Goal: Task Accomplishment & Management: Use online tool/utility

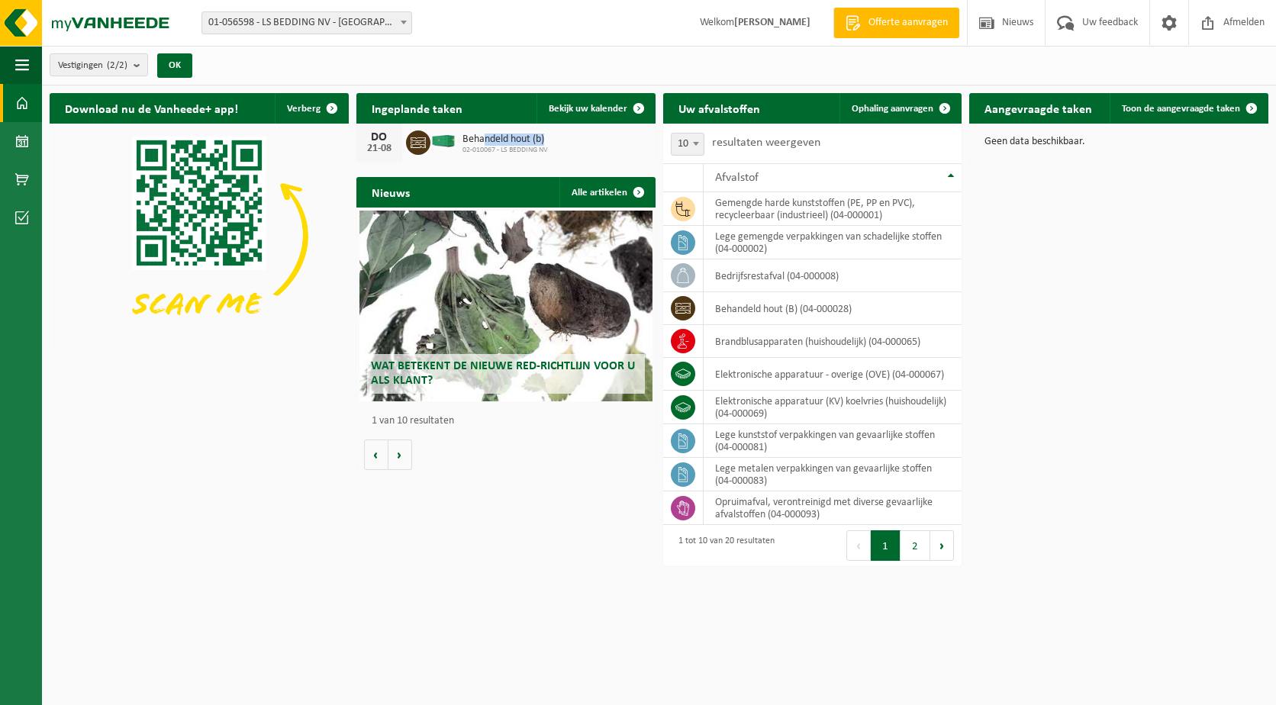
drag, startPoint x: 482, startPoint y: 140, endPoint x: 587, endPoint y: 136, distance: 104.6
click at [587, 136] on div "DO 21-08 Behandeld hout (b) 02-010067 - LS BEDDING NV" at bounding box center [505, 143] width 299 height 38
drag, startPoint x: 587, startPoint y: 137, endPoint x: 589, endPoint y: 146, distance: 9.4
click at [589, 146] on div "DO 21-08 Behandeld hout (b) 02-010067 - LS BEDDING NV" at bounding box center [505, 143] width 299 height 38
click at [1068, 440] on div "Download nu de Vanheede+ app! Verberg Ingeplande taken Bekijk uw kalender DO 21…" at bounding box center [659, 305] width 1226 height 440
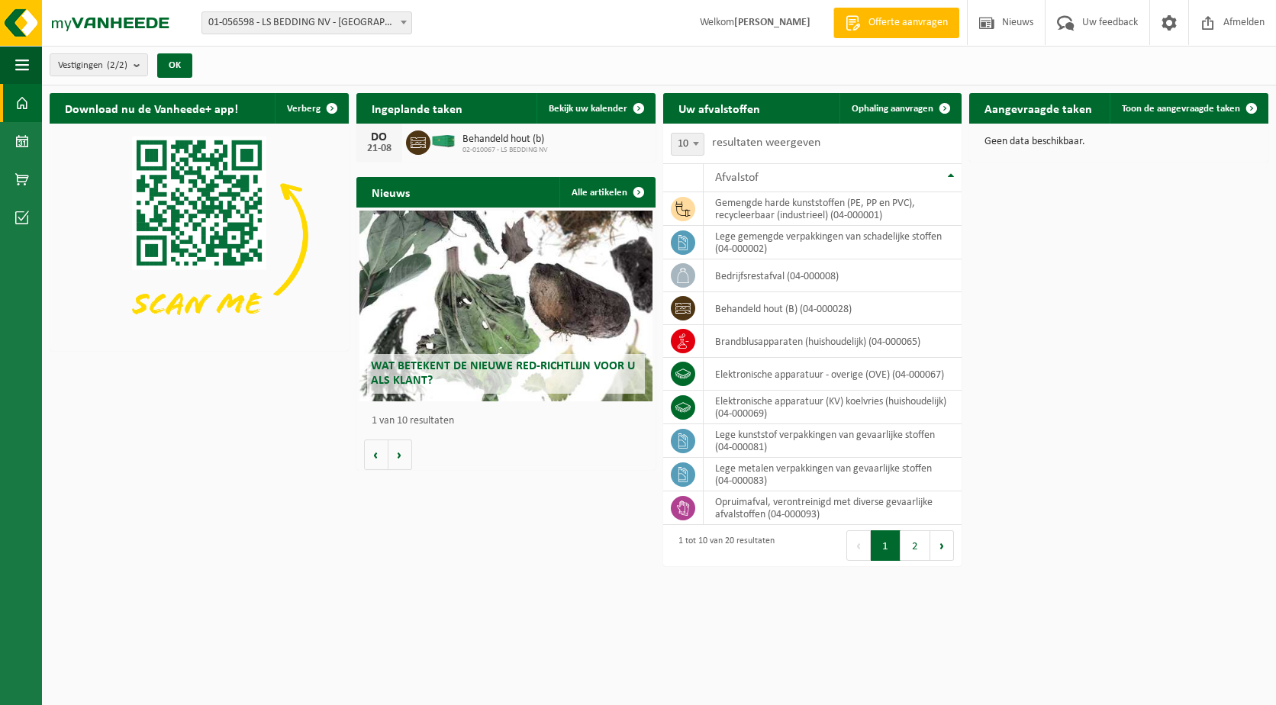
drag, startPoint x: 745, startPoint y: 21, endPoint x: 819, endPoint y: 22, distance: 74.0
click at [819, 22] on span "Welkom Dries Vangierdeghom" at bounding box center [755, 22] width 141 height 45
drag, startPoint x: 819, startPoint y: 22, endPoint x: 798, endPoint y: 78, distance: 59.4
click at [798, 78] on div "Vestigingen (2/2) Alles selecteren Alles deselecteren Actieve selecteren LS BED…" at bounding box center [659, 66] width 1234 height 40
click at [914, 543] on button "2" at bounding box center [916, 545] width 30 height 31
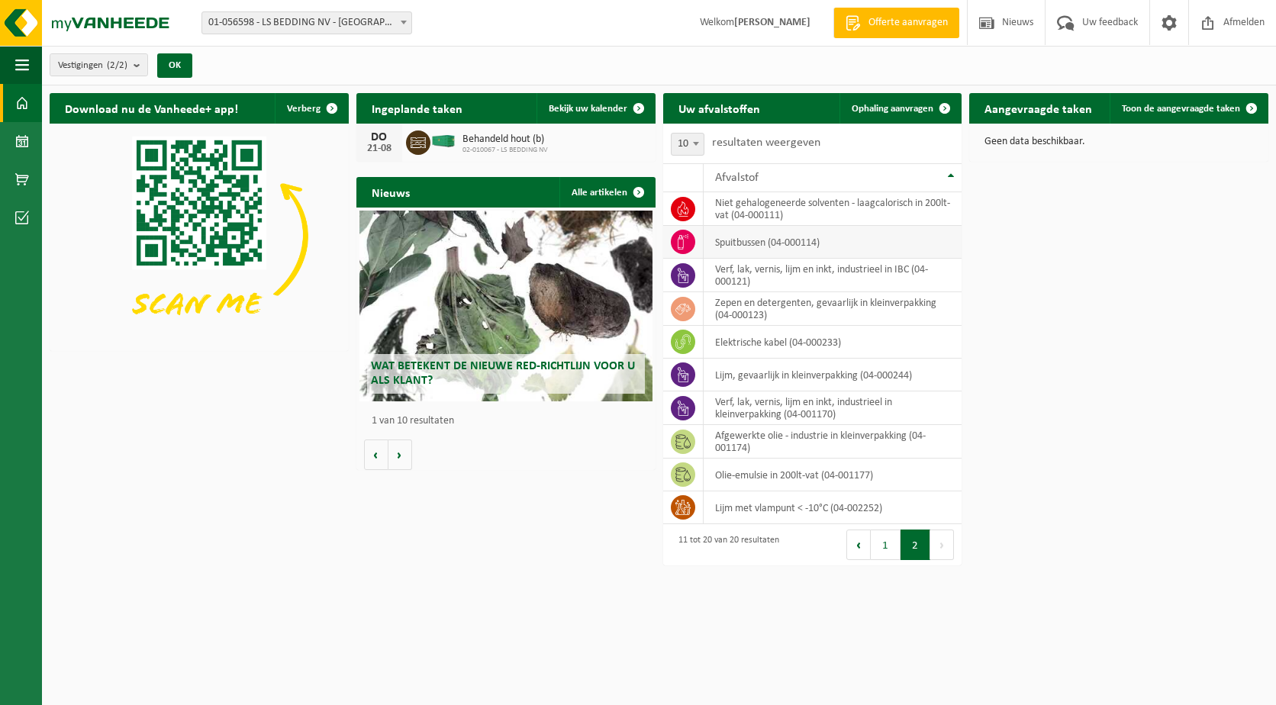
click at [772, 247] on td "spuitbussen (04-000114)" at bounding box center [833, 242] width 259 height 33
click at [667, 240] on td at bounding box center [683, 242] width 40 height 33
click at [683, 242] on icon at bounding box center [683, 241] width 11 height 15
click at [805, 256] on td "spuitbussen (04-000114)" at bounding box center [833, 242] width 259 height 33
click at [798, 247] on td "spuitbussen (04-000114)" at bounding box center [833, 242] width 259 height 33
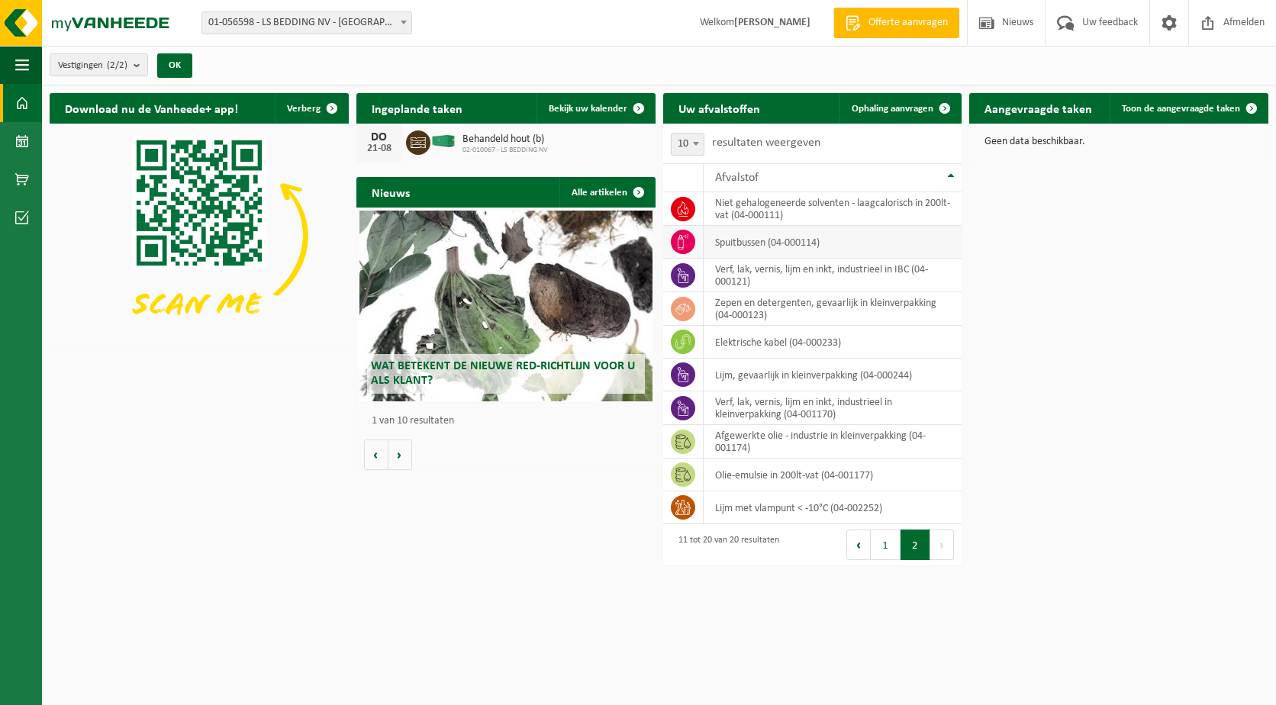
click at [798, 241] on td "spuitbussen (04-000114)" at bounding box center [833, 242] width 259 height 33
drag, startPoint x: 798, startPoint y: 241, endPoint x: 1086, endPoint y: 343, distance: 306.1
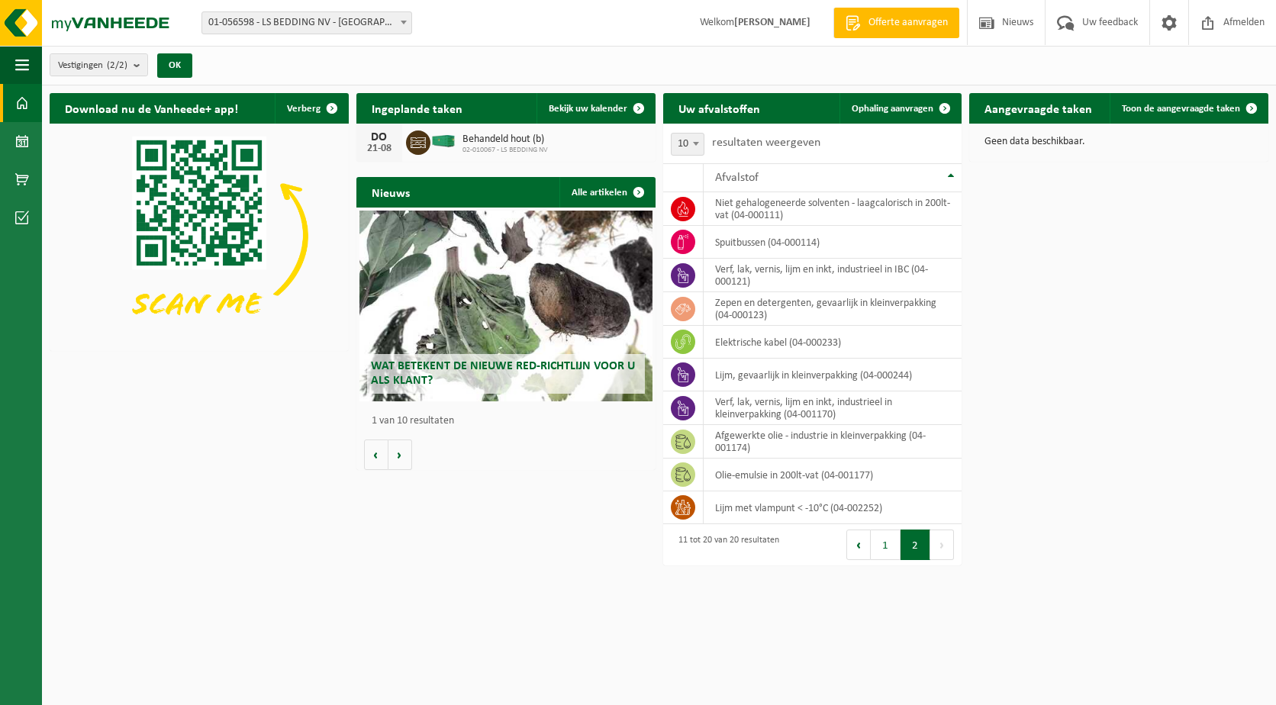
click at [1086, 343] on div "Download nu de Vanheede+ app! Verberg Ingeplande taken Bekijk uw kalender DO 21…" at bounding box center [659, 329] width 1226 height 488
click at [1205, 109] on span "Toon de aangevraagde taken" at bounding box center [1181, 109] width 118 height 10
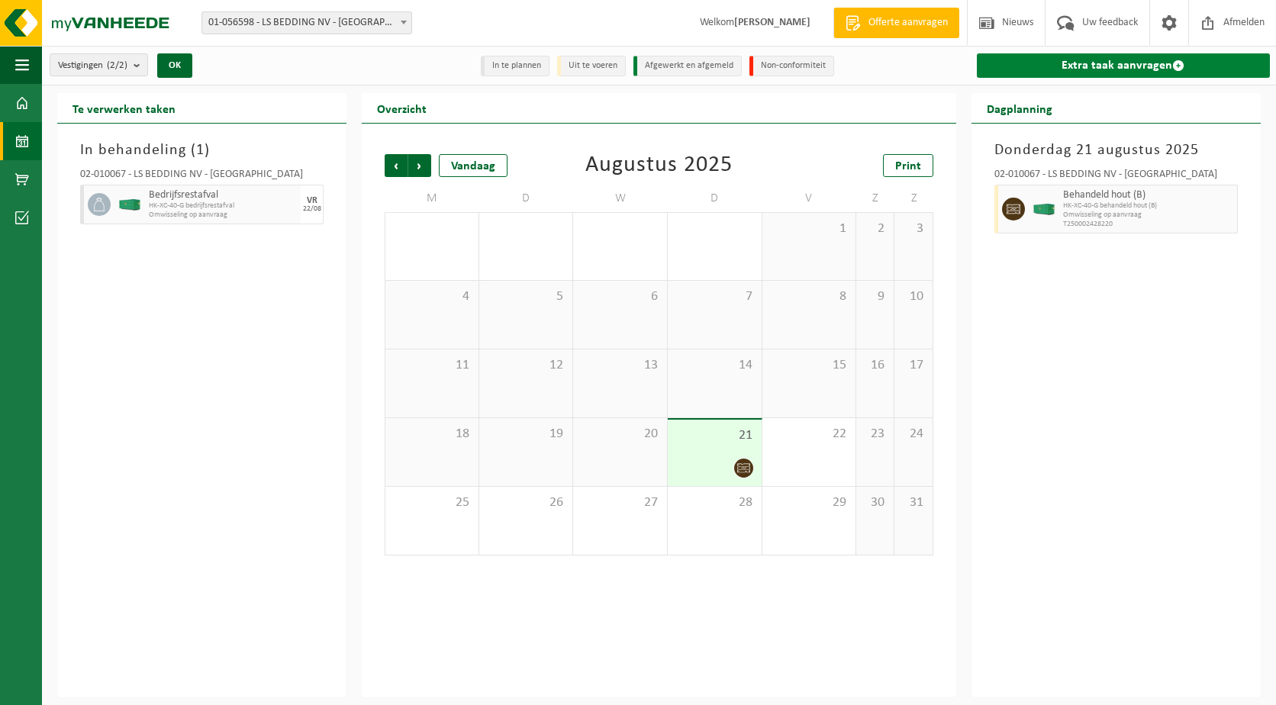
click at [1112, 66] on link "Extra taak aanvragen" at bounding box center [1123, 65] width 293 height 24
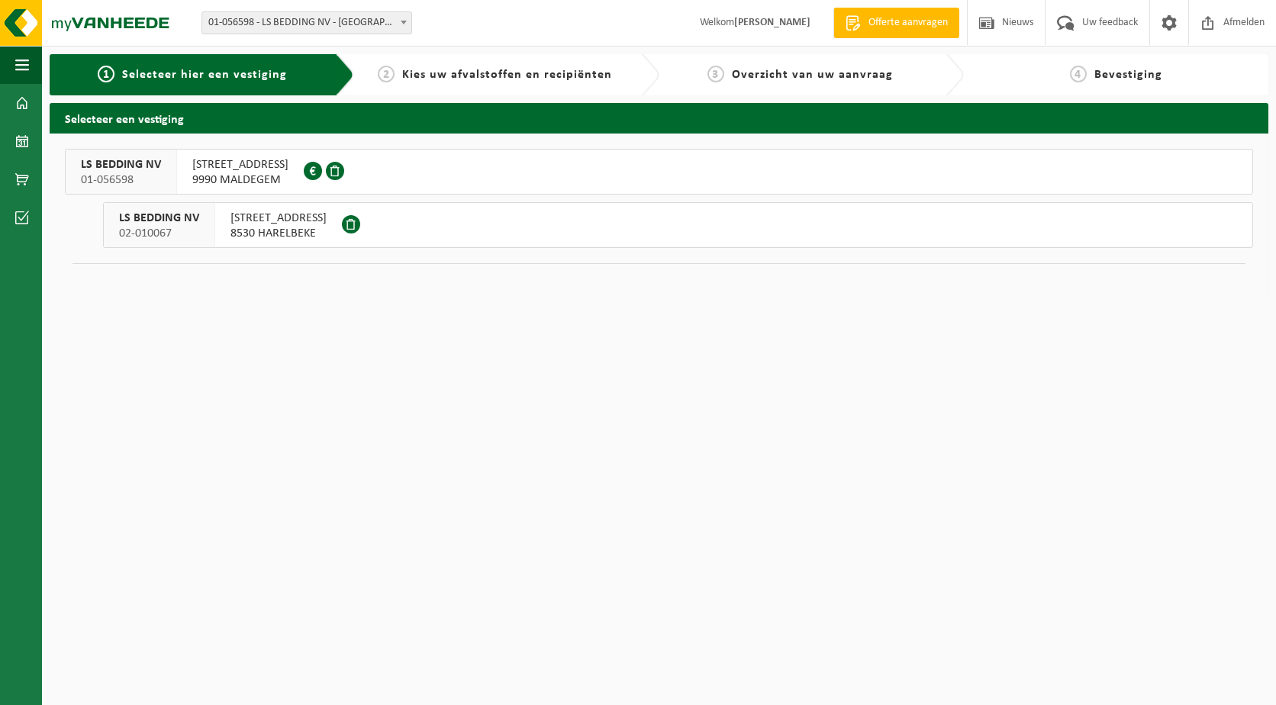
click at [240, 166] on span "BOGAARDESTRAAT 228 B" at bounding box center [240, 164] width 96 height 15
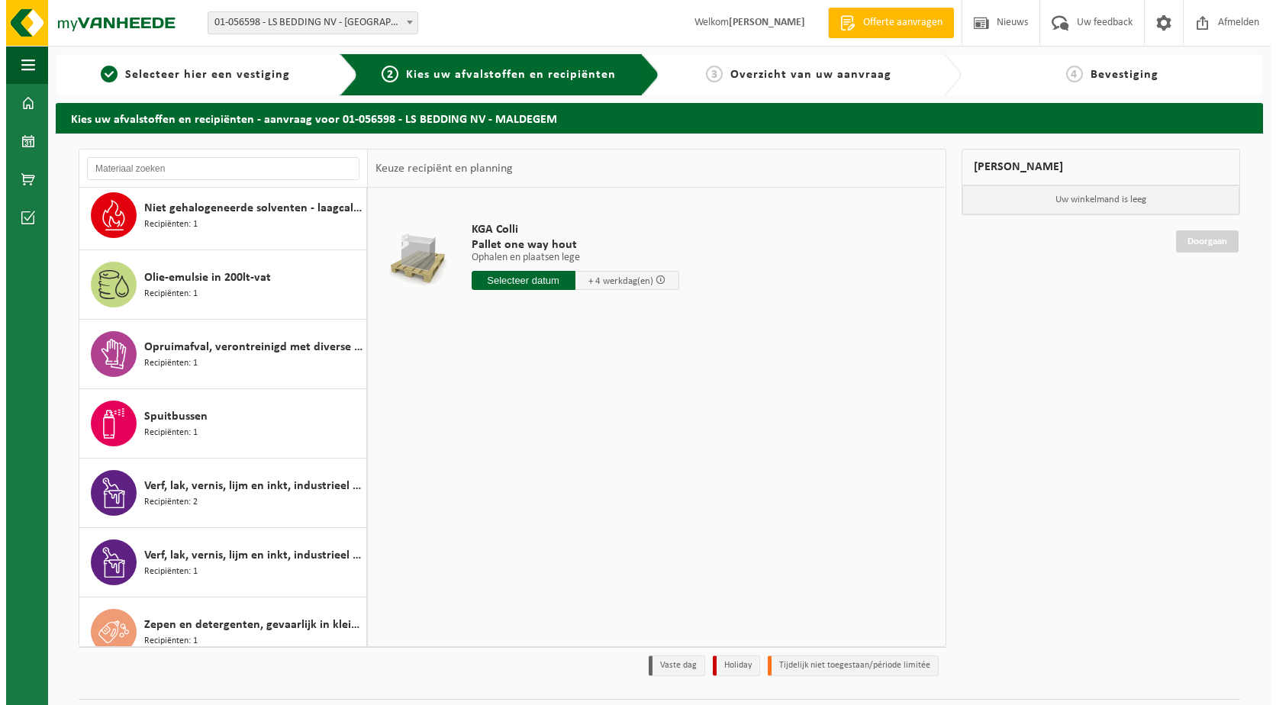
scroll to position [930, 0]
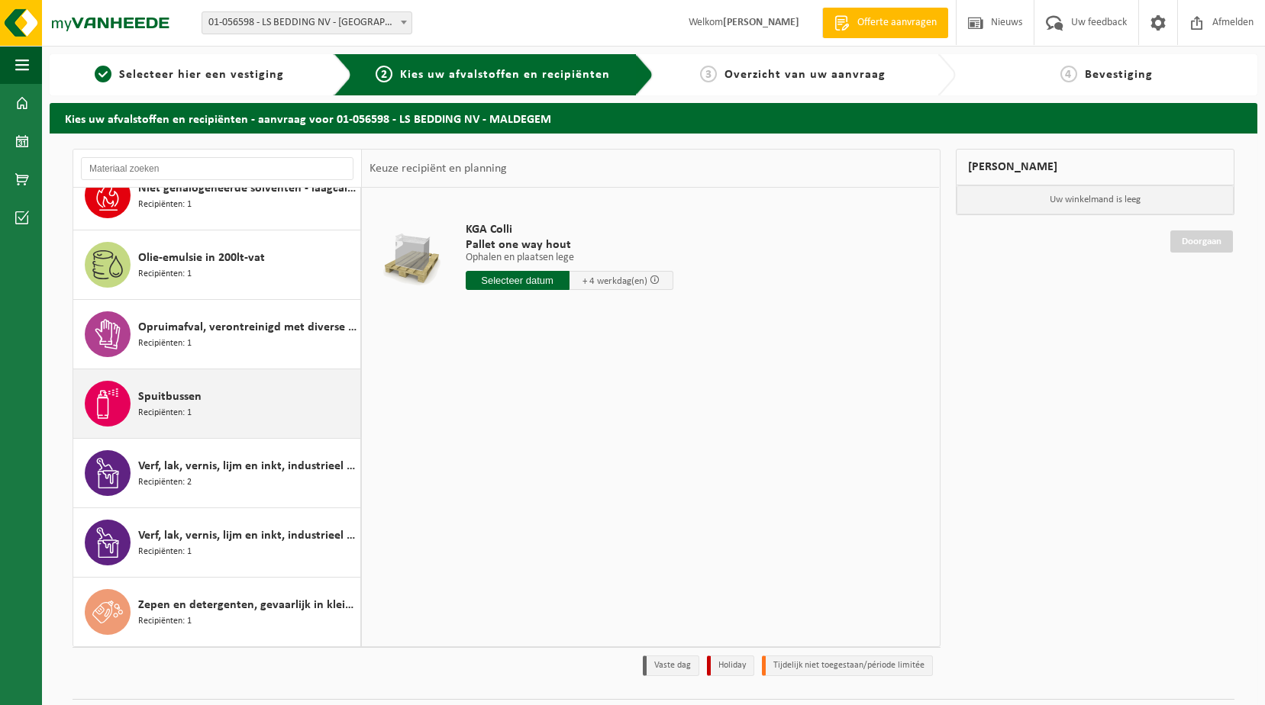
click at [230, 403] on div "Spuitbussen Recipiënten: 1" at bounding box center [247, 404] width 218 height 46
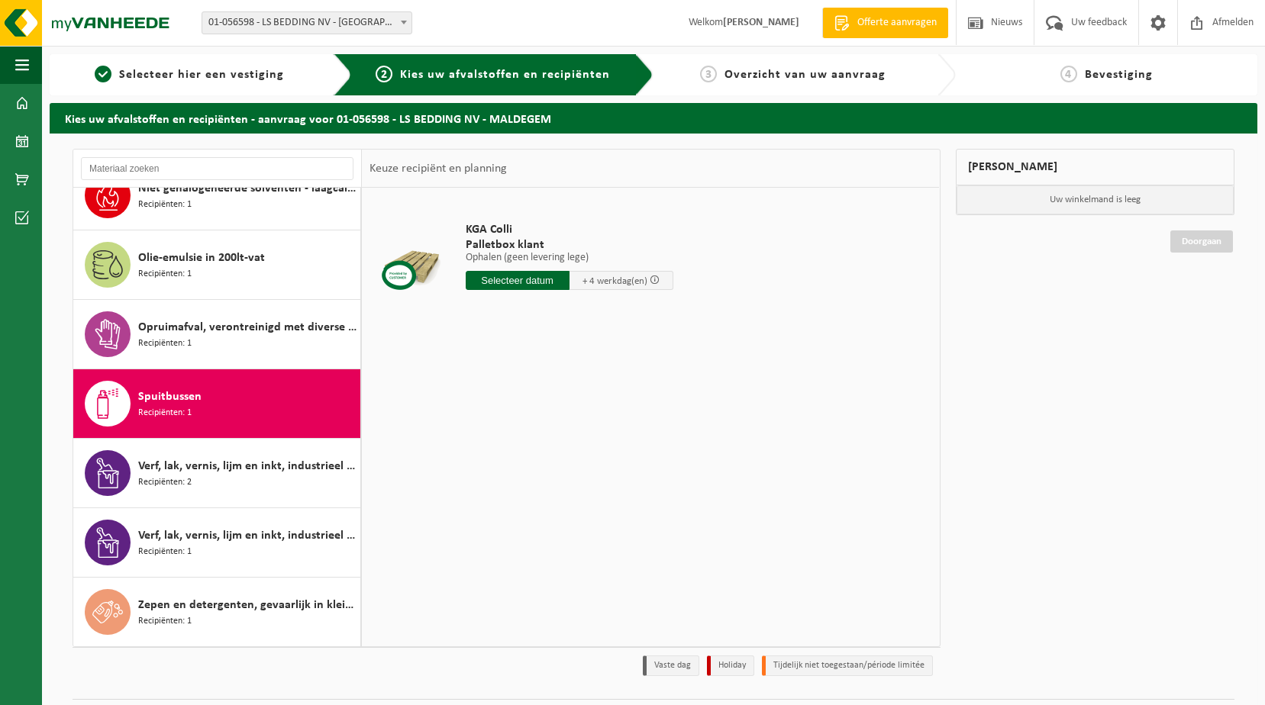
click at [525, 282] on input "text" at bounding box center [518, 280] width 104 height 19
click at [481, 469] on div "25" at bounding box center [479, 465] width 27 height 24
type input "Van 2025-08-25"
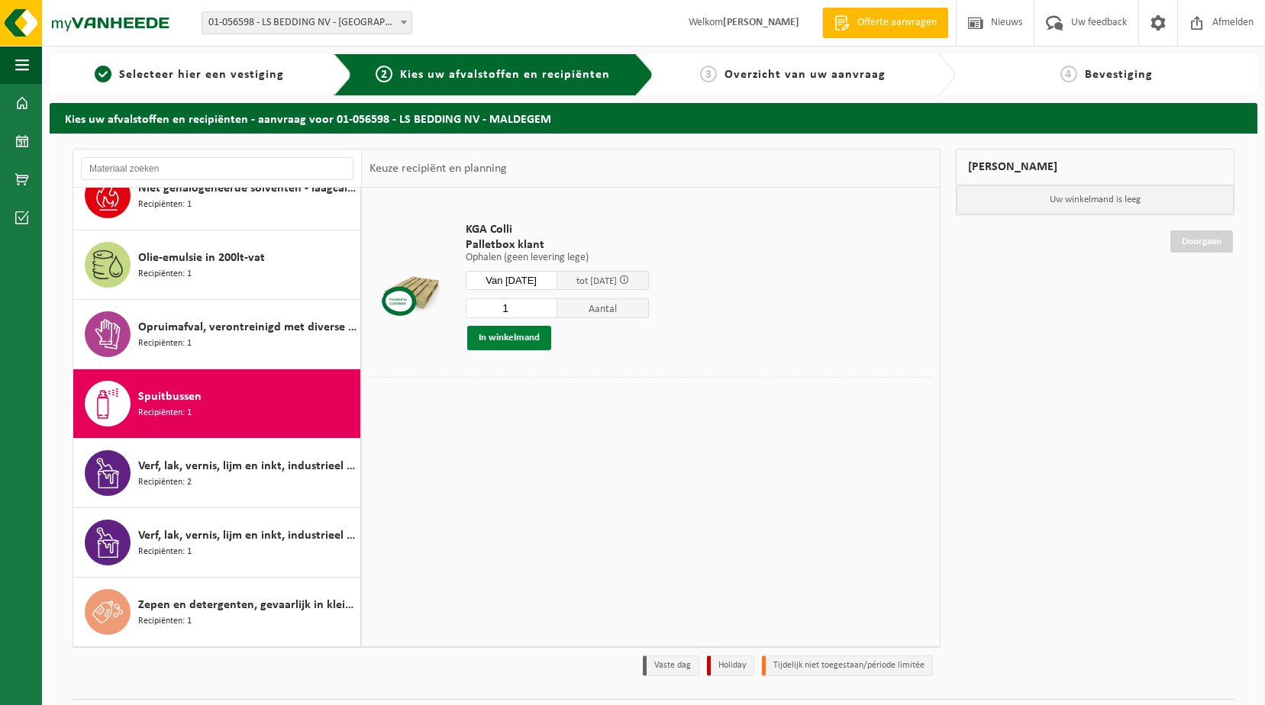
click at [506, 342] on button "In winkelmand" at bounding box center [509, 338] width 84 height 24
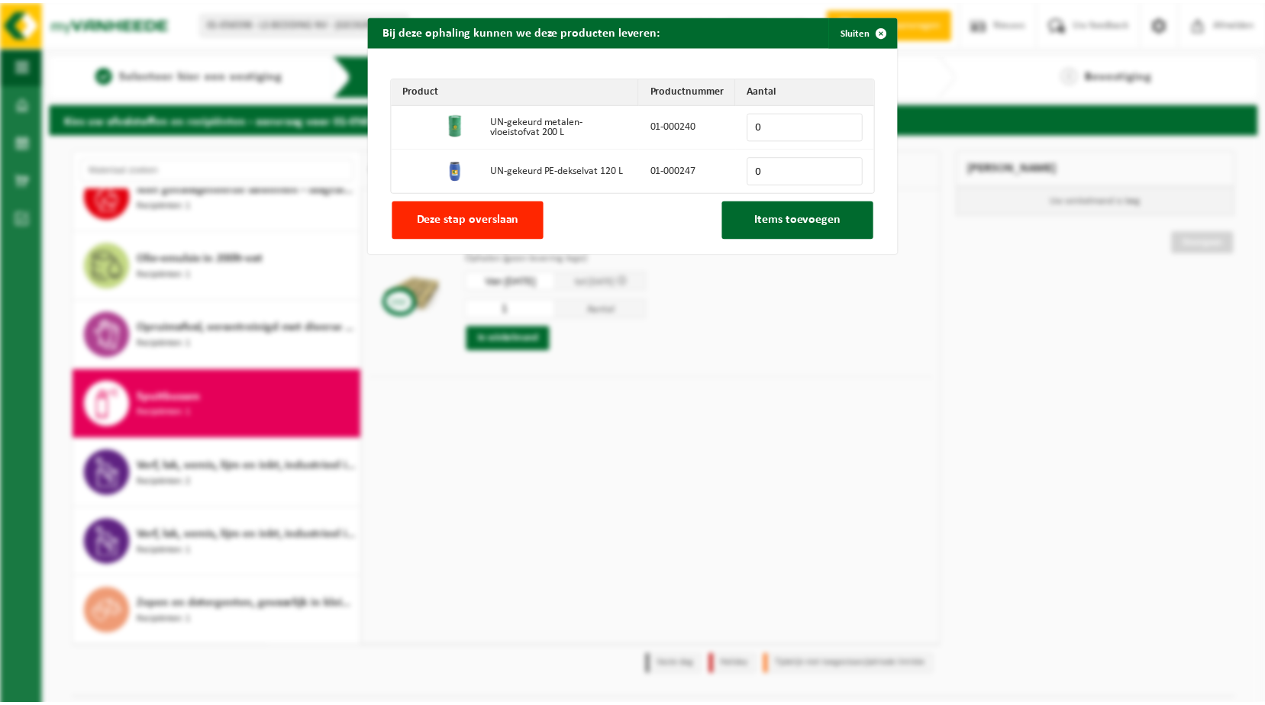
scroll to position [0, 0]
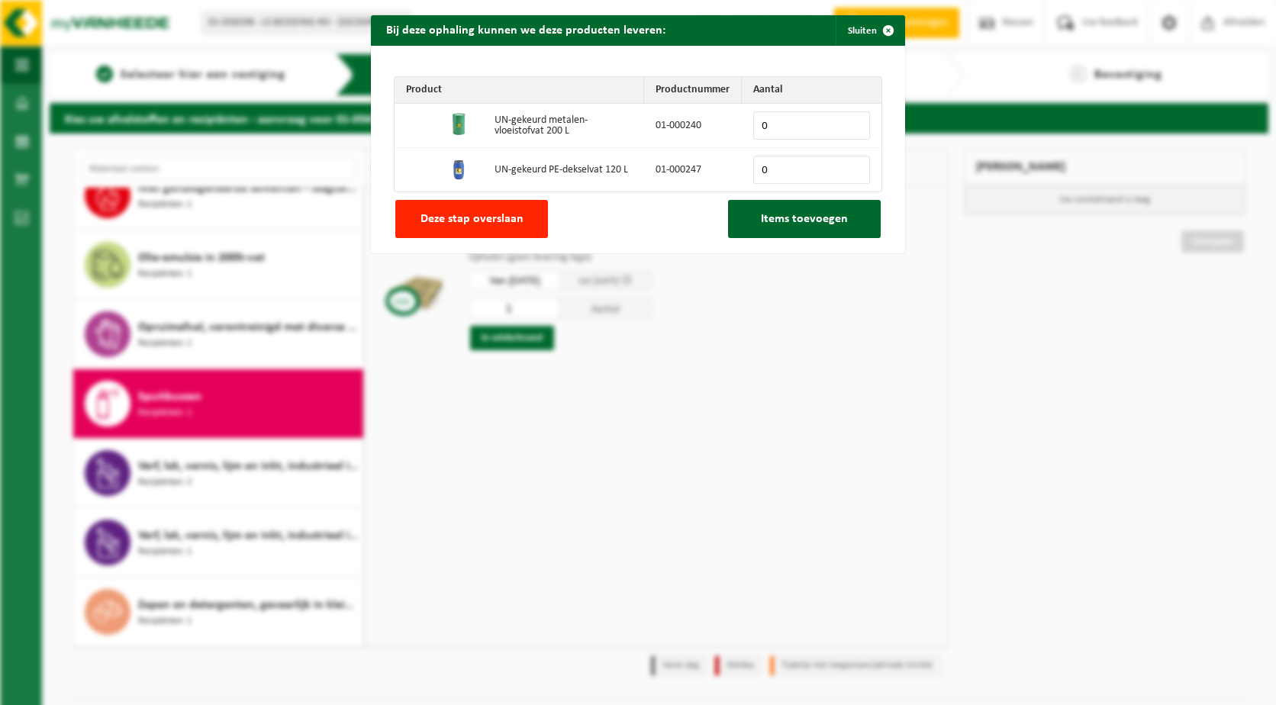
click at [776, 125] on input "0" at bounding box center [811, 125] width 117 height 28
drag, startPoint x: 776, startPoint y: 125, endPoint x: 749, endPoint y: 129, distance: 27.0
click at [753, 129] on input "0" at bounding box center [811, 125] width 117 height 28
type input "1"
click at [763, 234] on button "Items toevoegen" at bounding box center [804, 219] width 153 height 38
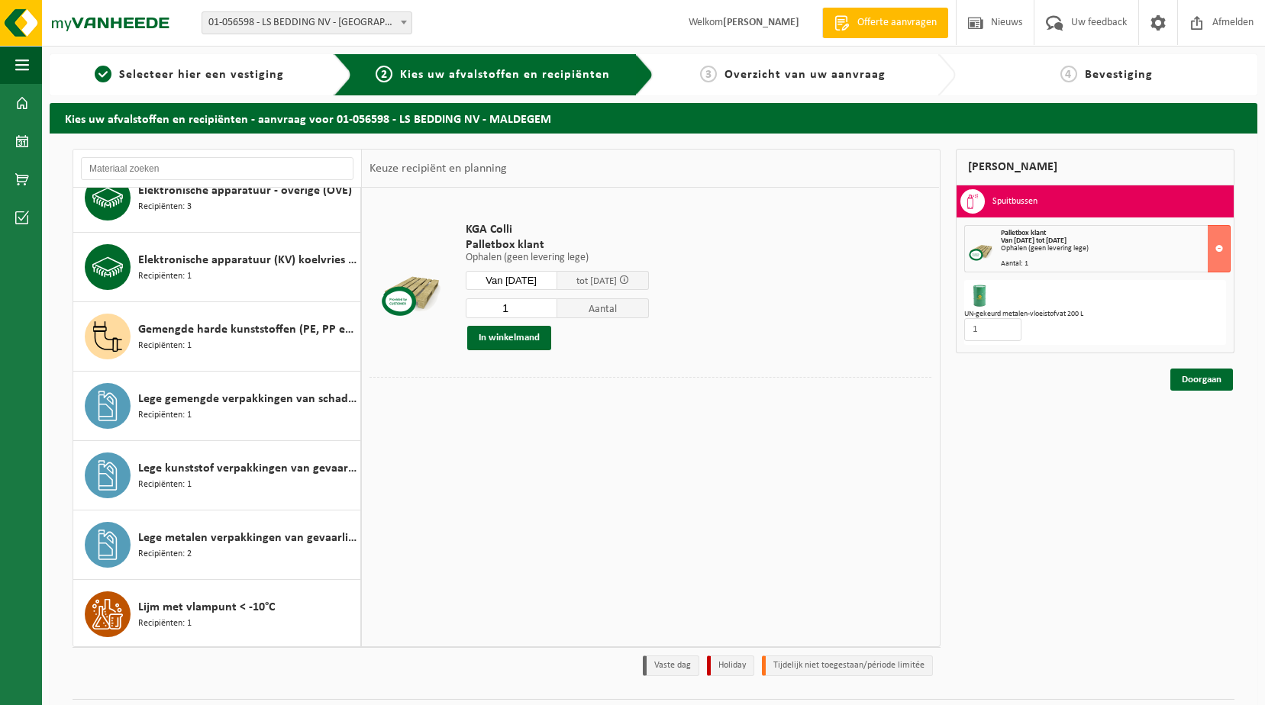
scroll to position [344, 0]
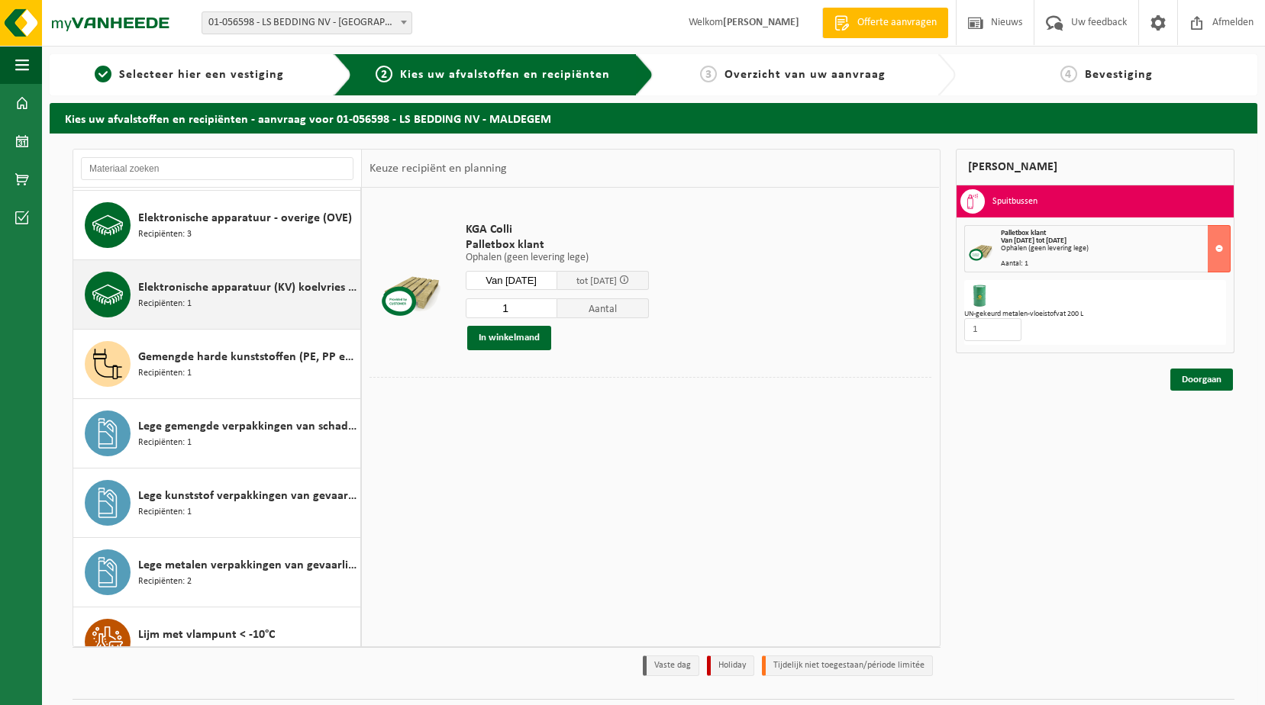
click at [215, 301] on div "Elektronische apparatuur (KV) koelvries (huishoudelijk) Recipiënten: 1" at bounding box center [247, 295] width 218 height 46
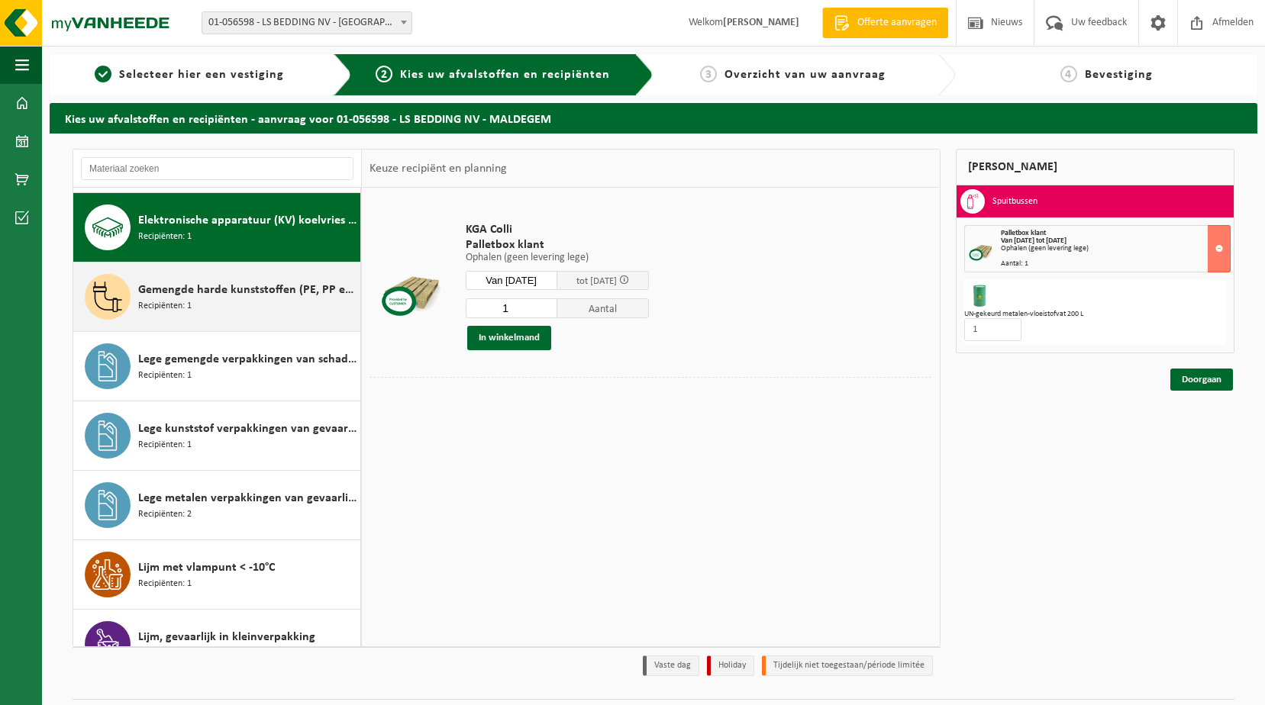
scroll to position [417, 0]
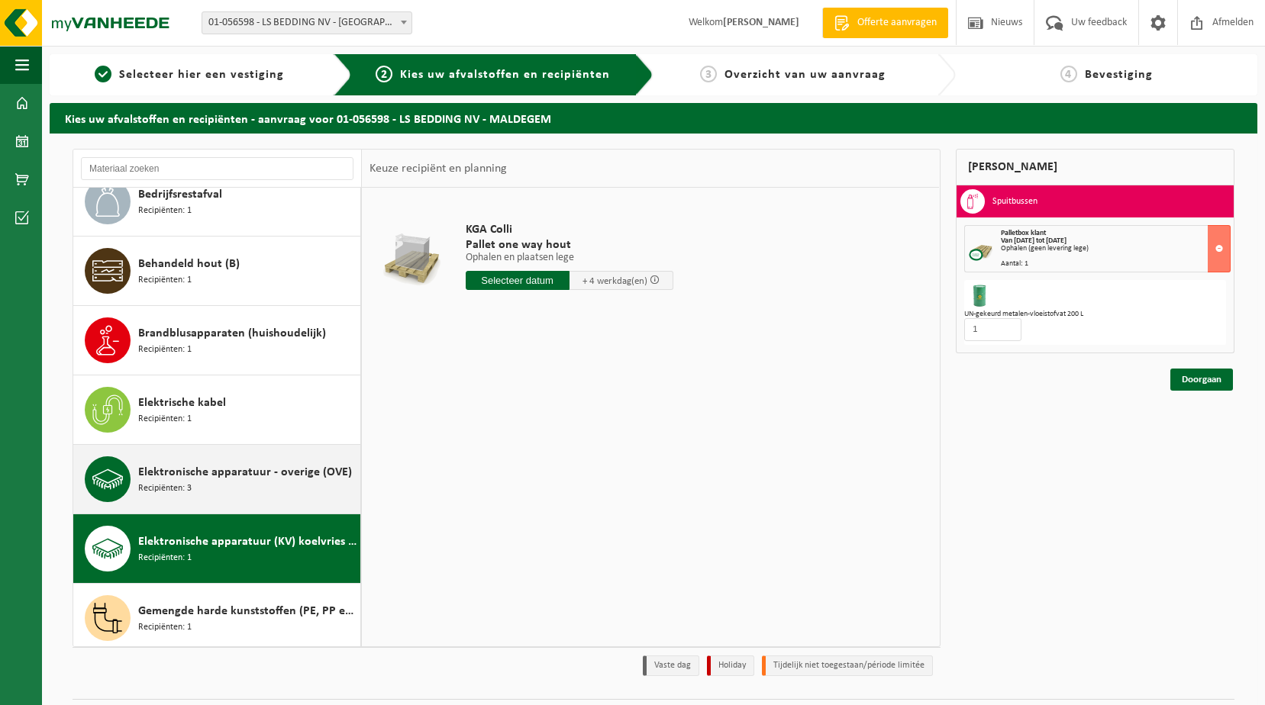
click at [269, 479] on span "Elektronische apparatuur - overige (OVE)" at bounding box center [245, 472] width 214 height 18
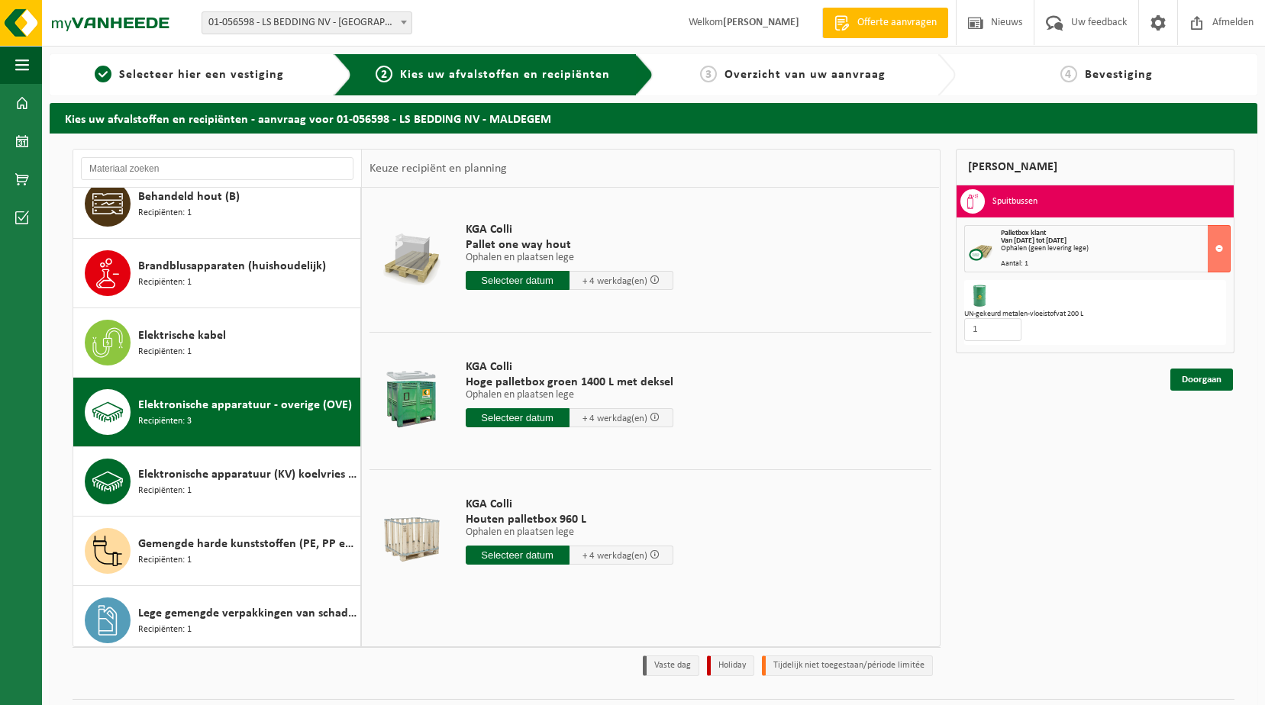
scroll to position [145, 0]
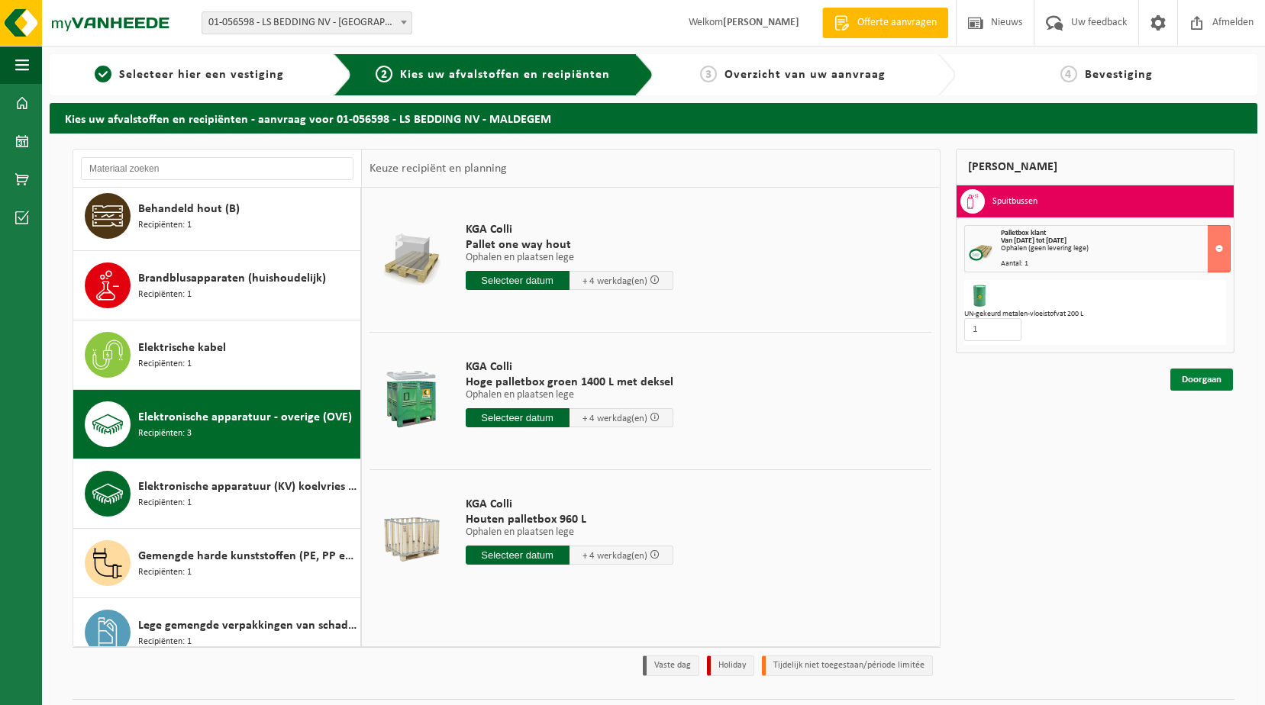
click at [1194, 375] on link "Doorgaan" at bounding box center [1201, 380] width 63 height 22
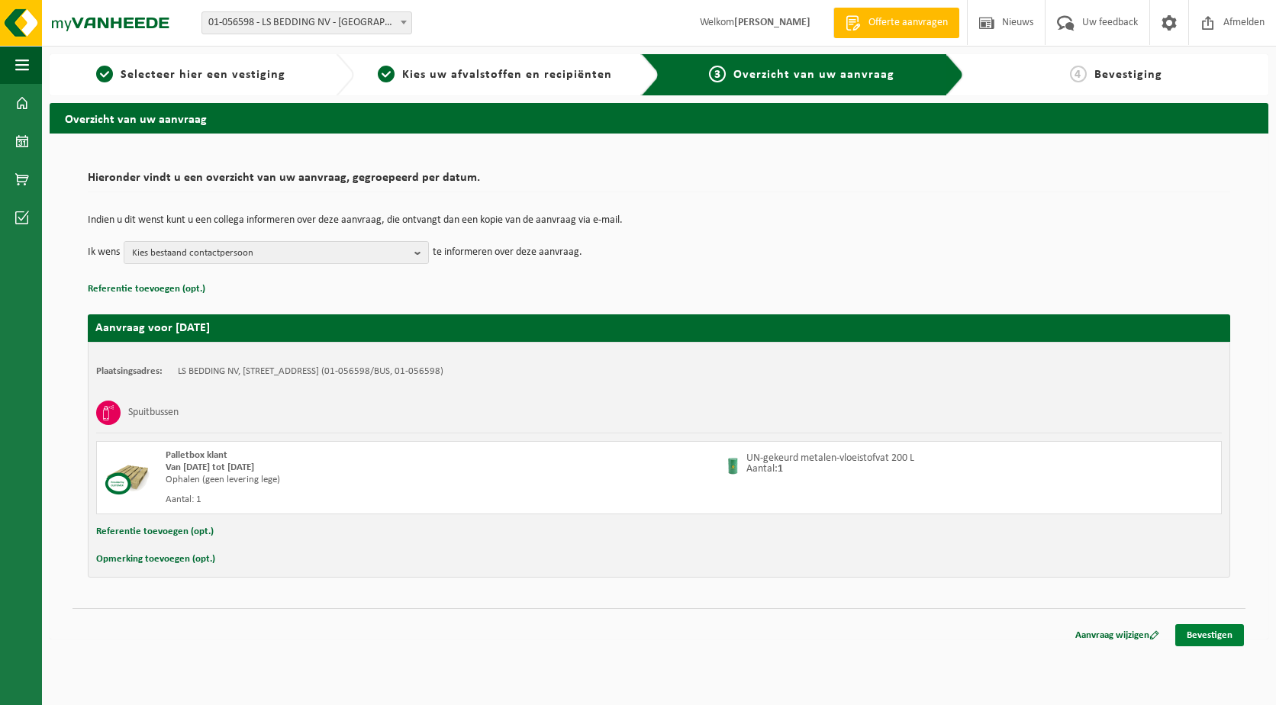
click at [1207, 634] on link "Bevestigen" at bounding box center [1209, 635] width 69 height 22
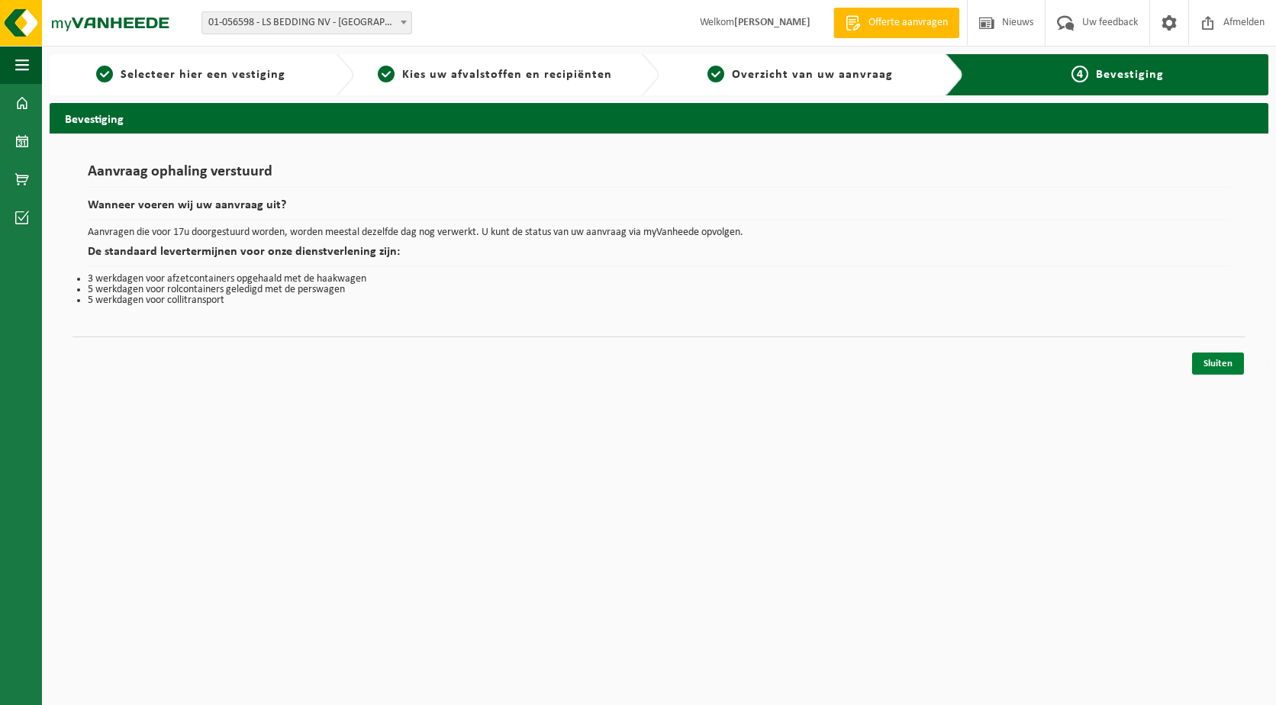
click at [1213, 364] on link "Sluiten" at bounding box center [1218, 364] width 52 height 22
